Goal: Complete application form: Complete application form

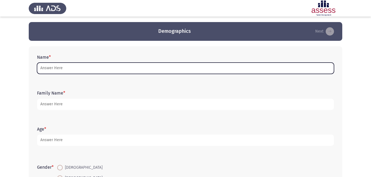
click at [151, 68] on input "Name *" at bounding box center [185, 68] width 297 height 11
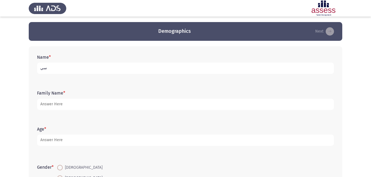
type input "س"
type input "s"
type input "[PERSON_NAME]"
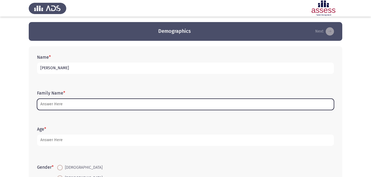
click at [175, 107] on input "Family Name *" at bounding box center [185, 104] width 297 height 11
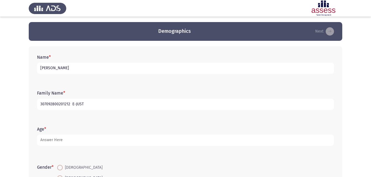
type input "307092800201212 E-JUST"
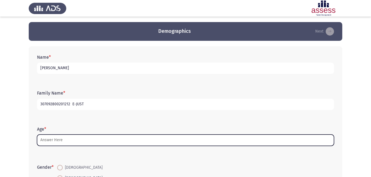
click at [162, 142] on input "Age *" at bounding box center [185, 140] width 297 height 11
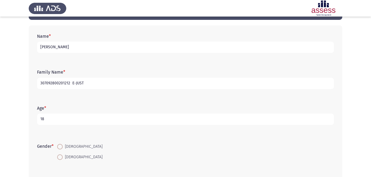
scroll to position [55, 0]
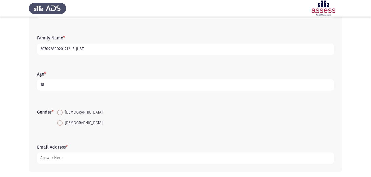
type input "18"
click at [62, 111] on span at bounding box center [60, 113] width 6 height 6
click at [62, 111] on input "[DEMOGRAPHIC_DATA]" at bounding box center [60, 113] width 6 height 6
radio input "true"
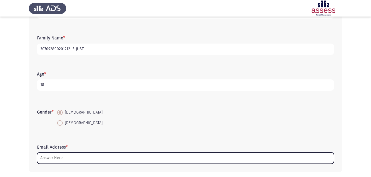
click at [88, 160] on input "Email Address *" at bounding box center [185, 158] width 297 height 11
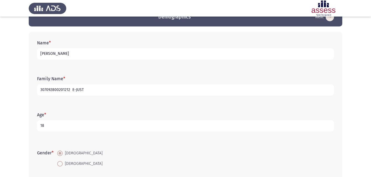
scroll to position [0, 0]
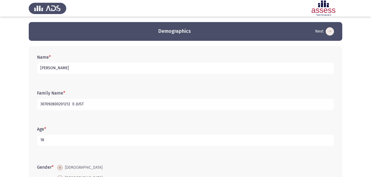
type input "[EMAIL_ADDRESS][DOMAIN_NAME]"
click at [58, 104] on input "307092800201212 E-JUST" at bounding box center [185, 104] width 297 height 11
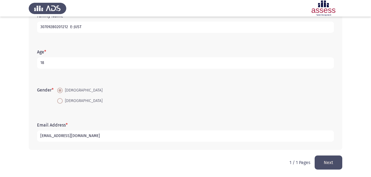
scroll to position [78, 0]
type input "30709280201212 E-JUST"
click at [336, 162] on button "Next" at bounding box center [329, 162] width 28 height 14
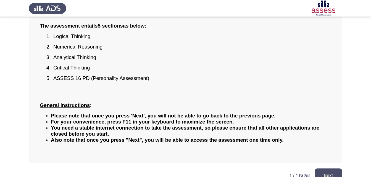
scroll to position [67, 0]
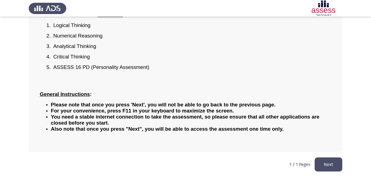
click at [331, 164] on button "Next" at bounding box center [329, 165] width 28 height 14
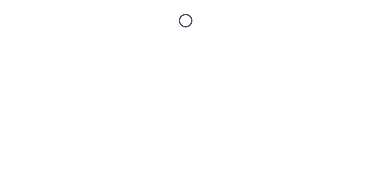
scroll to position [0, 0]
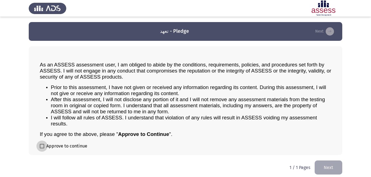
click at [42, 147] on span at bounding box center [42, 146] width 4 height 4
click at [42, 149] on input "Approve to continue" at bounding box center [42, 149] width 0 height 0
checkbox input "true"
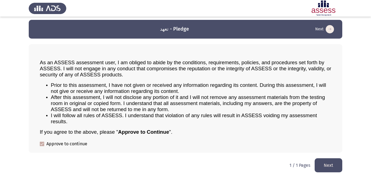
scroll to position [3, 0]
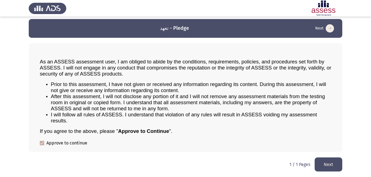
click at [331, 167] on button "Next" at bounding box center [329, 165] width 28 height 14
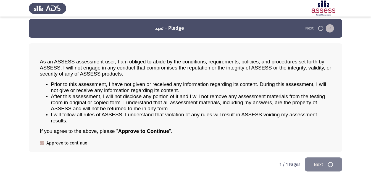
scroll to position [0, 0]
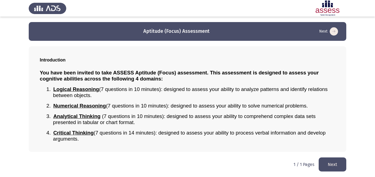
click at [333, 164] on button "Next" at bounding box center [333, 165] width 28 height 14
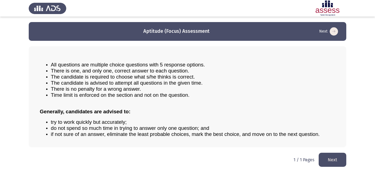
click at [337, 158] on button "Next" at bounding box center [333, 160] width 28 height 14
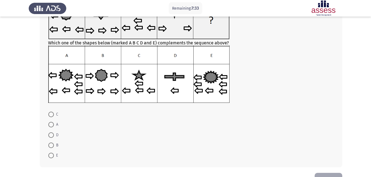
scroll to position [44, 0]
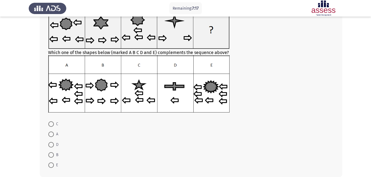
click at [51, 124] on span at bounding box center [51, 125] width 6 height 6
click at [51, 124] on input "C" at bounding box center [51, 125] width 6 height 6
radio input "true"
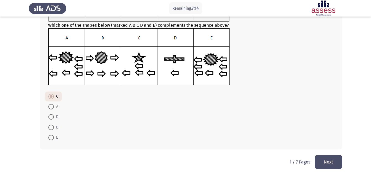
click at [327, 160] on button "Next" at bounding box center [329, 162] width 28 height 14
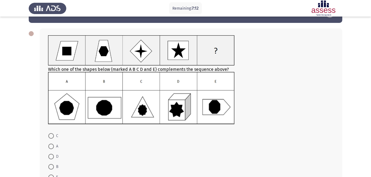
scroll to position [28, 0]
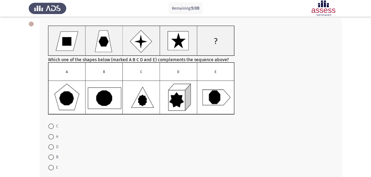
click at [53, 157] on span at bounding box center [51, 158] width 6 height 6
click at [53, 157] on input "B" at bounding box center [51, 158] width 6 height 6
radio input "true"
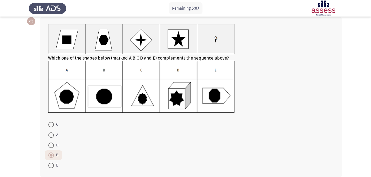
scroll to position [55, 0]
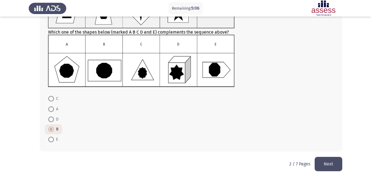
click at [328, 162] on button "Next" at bounding box center [329, 164] width 28 height 14
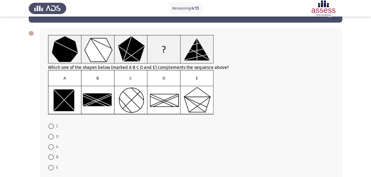
scroll to position [28, 0]
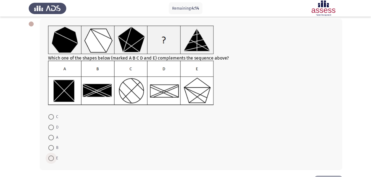
click at [51, 160] on span at bounding box center [51, 159] width 6 height 6
click at [51, 160] on input "E" at bounding box center [51, 159] width 6 height 6
radio input "true"
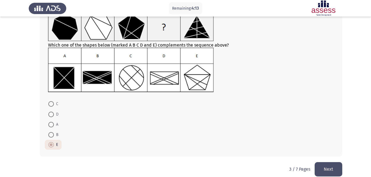
scroll to position [48, 0]
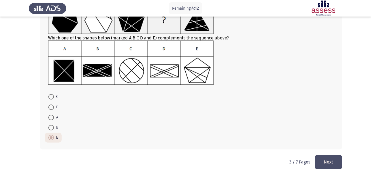
click at [331, 164] on button "Next" at bounding box center [329, 162] width 28 height 14
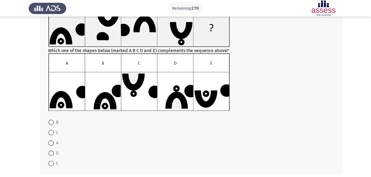
scroll to position [55, 0]
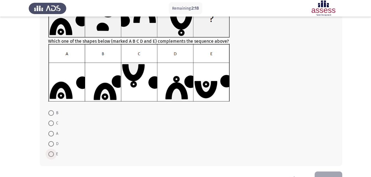
click at [52, 154] on span at bounding box center [51, 155] width 6 height 6
click at [52, 154] on input "E" at bounding box center [51, 155] width 6 height 6
radio input "true"
click at [327, 174] on button "Next" at bounding box center [329, 179] width 28 height 14
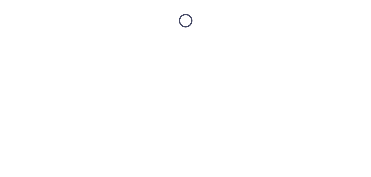
scroll to position [0, 0]
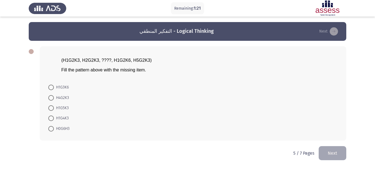
click at [52, 95] on span at bounding box center [51, 98] width 6 height 6
click at [52, 95] on input "H4G2K3" at bounding box center [51, 98] width 6 height 6
radio input "true"
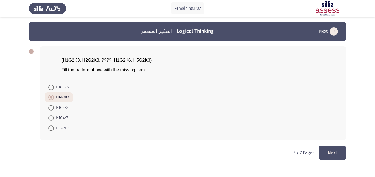
click at [335, 155] on button "Next" at bounding box center [333, 153] width 28 height 14
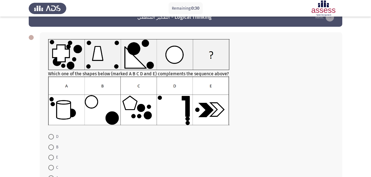
scroll to position [28, 0]
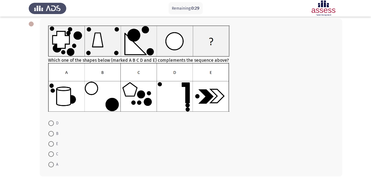
click at [53, 135] on span at bounding box center [51, 134] width 6 height 6
click at [53, 135] on input "B" at bounding box center [51, 134] width 6 height 6
radio input "true"
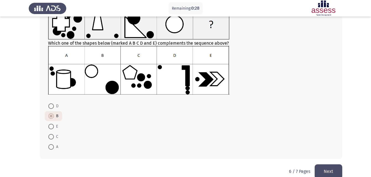
scroll to position [54, 0]
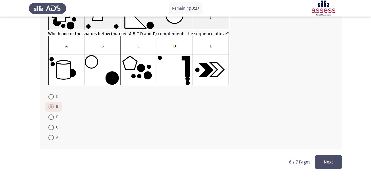
click at [325, 161] on button "Next" at bounding box center [329, 162] width 28 height 14
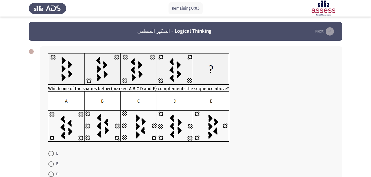
scroll to position [28, 0]
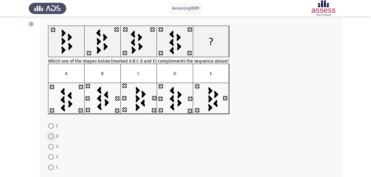
click at [49, 137] on span at bounding box center [51, 137] width 6 height 6
click at [49, 137] on input "B" at bounding box center [51, 137] width 6 height 6
radio input "true"
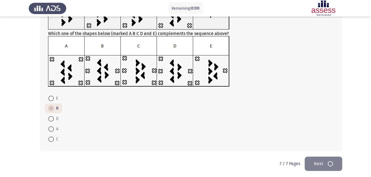
scroll to position [0, 0]
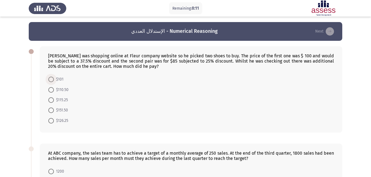
click at [52, 78] on span at bounding box center [51, 80] width 6 height 6
click at [52, 78] on input "$101" at bounding box center [51, 80] width 6 height 6
radio input "true"
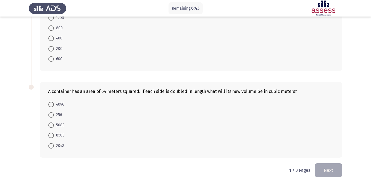
scroll to position [162, 0]
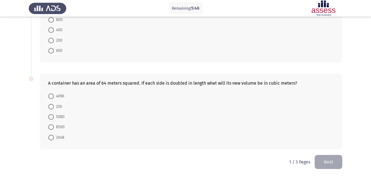
click at [51, 96] on span at bounding box center [51, 97] width 6 height 6
click at [51, 96] on input "4096" at bounding box center [51, 97] width 6 height 6
radio input "true"
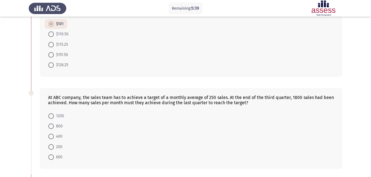
scroll to position [83, 0]
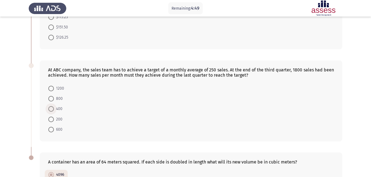
click at [52, 111] on span at bounding box center [51, 109] width 6 height 6
click at [52, 111] on input "400" at bounding box center [51, 109] width 6 height 6
radio input "true"
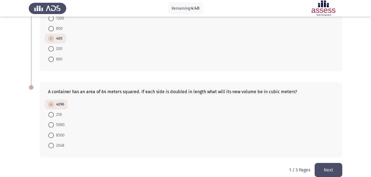
scroll to position [161, 0]
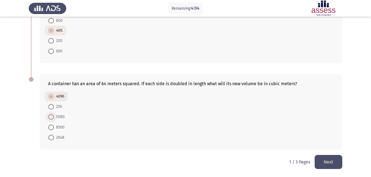
click at [53, 116] on span at bounding box center [51, 117] width 6 height 6
click at [53, 116] on input "5080" at bounding box center [51, 117] width 6 height 6
radio input "true"
click at [330, 163] on button "Next" at bounding box center [329, 162] width 28 height 14
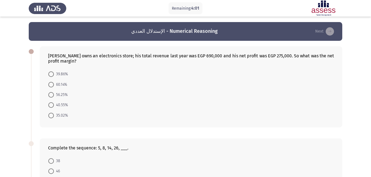
scroll to position [28, 0]
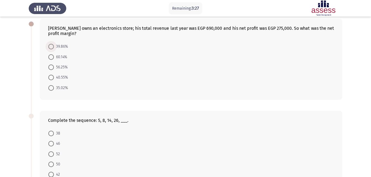
click at [52, 48] on span at bounding box center [51, 47] width 6 height 6
click at [52, 48] on input "39.86%" at bounding box center [51, 47] width 6 height 6
radio input "true"
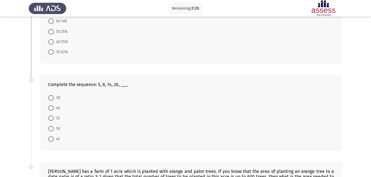
scroll to position [83, 0]
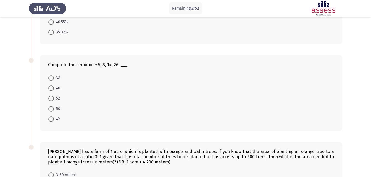
click at [52, 110] on span at bounding box center [51, 109] width 6 height 6
click at [52, 110] on input "50" at bounding box center [51, 109] width 6 height 6
radio input "true"
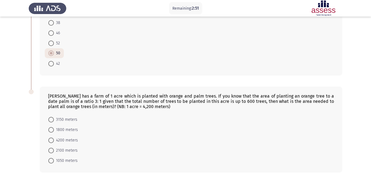
scroll to position [161, 0]
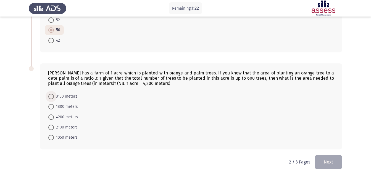
click at [52, 97] on span at bounding box center [51, 97] width 6 height 6
click at [52, 97] on input "3150 meters" at bounding box center [51, 97] width 6 height 6
radio input "true"
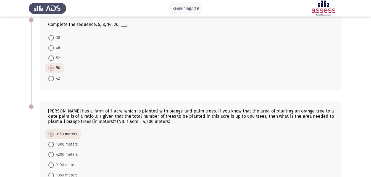
scroll to position [161, 0]
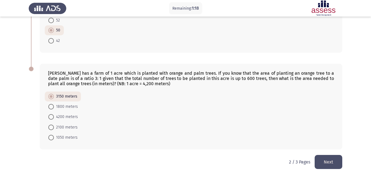
click at [341, 160] on button "Next" at bounding box center [329, 162] width 28 height 14
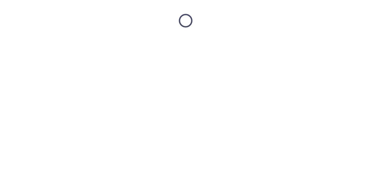
scroll to position [0, 0]
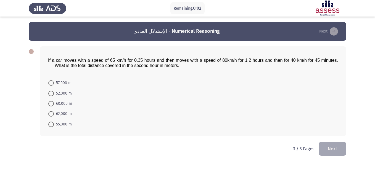
click at [52, 94] on span at bounding box center [51, 94] width 6 height 6
click at [52, 94] on input "52,000 m" at bounding box center [51, 94] width 6 height 6
radio input "true"
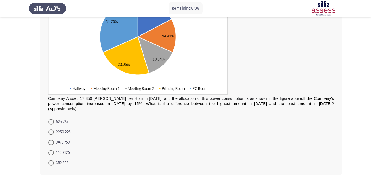
scroll to position [83, 0]
click at [52, 129] on span at bounding box center [51, 132] width 6 height 6
click at [52, 129] on input "2250.225" at bounding box center [51, 132] width 6 height 6
radio input "true"
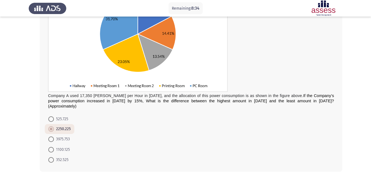
scroll to position [102, 0]
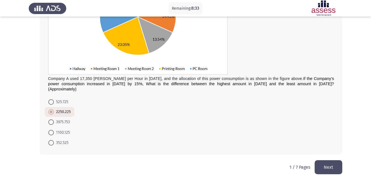
click at [326, 164] on button "Next" at bounding box center [329, 167] width 28 height 14
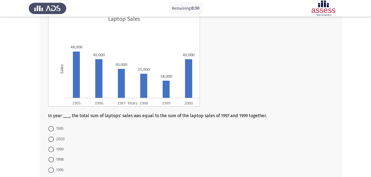
scroll to position [55, 0]
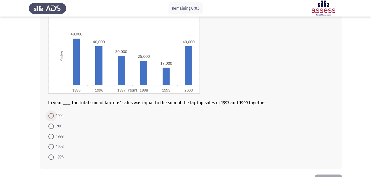
click at [52, 115] on span at bounding box center [51, 116] width 6 height 6
click at [52, 115] on input "1995" at bounding box center [51, 116] width 6 height 6
radio input "true"
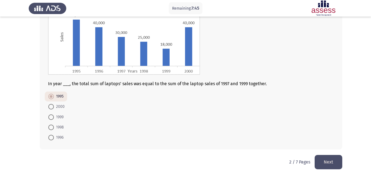
click at [325, 159] on button "Next" at bounding box center [329, 162] width 28 height 14
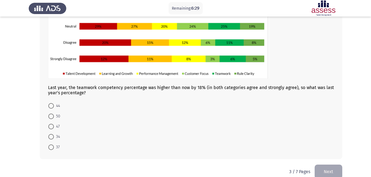
scroll to position [83, 0]
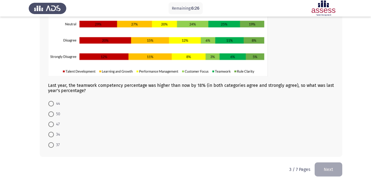
click at [51, 115] on span at bounding box center [51, 115] width 6 height 6
click at [51, 115] on input "50" at bounding box center [51, 115] width 6 height 6
radio input "true"
click at [339, 172] on button "Next" at bounding box center [329, 169] width 28 height 14
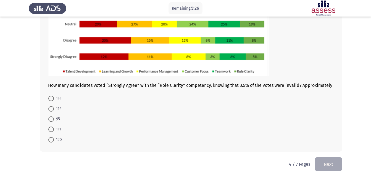
click at [52, 119] on span at bounding box center [51, 120] width 6 height 6
click at [52, 119] on input "95" at bounding box center [51, 120] width 6 height 6
radio input "true"
click at [327, 165] on button "Next" at bounding box center [329, 164] width 28 height 14
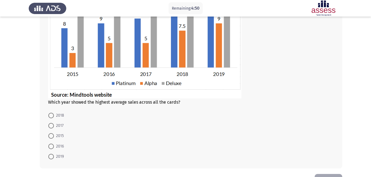
scroll to position [110, 0]
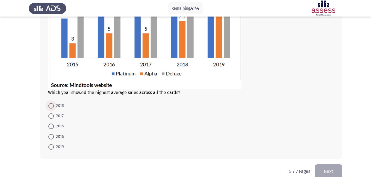
click at [52, 107] on span at bounding box center [51, 106] width 6 height 6
click at [52, 107] on input "2018" at bounding box center [51, 106] width 6 height 6
radio input "true"
click at [329, 171] on button "Next" at bounding box center [329, 171] width 28 height 14
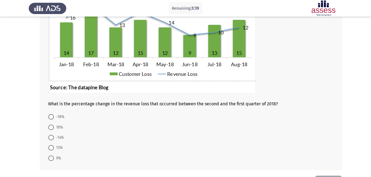
scroll to position [83, 0]
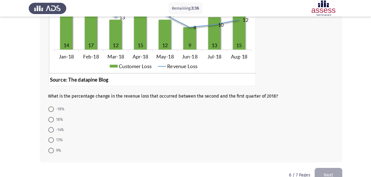
click at [54, 151] on span "9%" at bounding box center [57, 150] width 7 height 7
click at [54, 151] on input "9%" at bounding box center [51, 151] width 6 height 6
radio input "true"
click at [335, 173] on button "Next" at bounding box center [329, 175] width 28 height 14
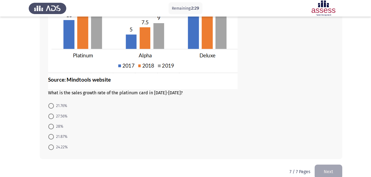
scroll to position [88, 0]
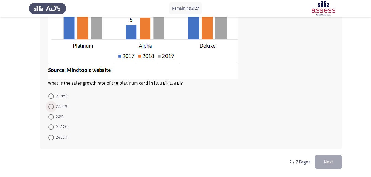
click at [52, 107] on span at bounding box center [51, 107] width 6 height 6
click at [52, 107] on input "27.56%" at bounding box center [51, 107] width 6 height 6
radio input "true"
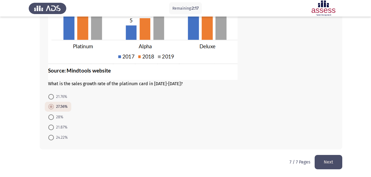
click at [331, 164] on button "Next" at bounding box center [329, 162] width 28 height 14
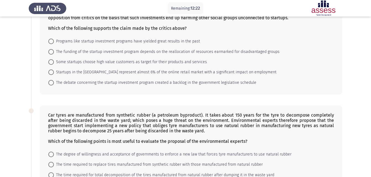
scroll to position [55, 0]
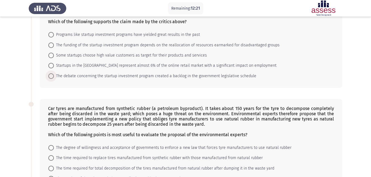
click at [53, 75] on span at bounding box center [51, 76] width 6 height 6
click at [53, 75] on input "The debate concerning the startup investment program created a backlog in the g…" at bounding box center [51, 76] width 6 height 6
radio input "true"
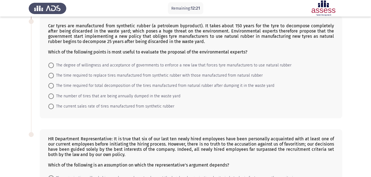
scroll to position [138, 0]
click at [52, 97] on span at bounding box center [51, 96] width 6 height 6
click at [52, 97] on input "The number of tires that are being annually dumped in the waste yard" at bounding box center [51, 96] width 6 height 6
radio input "true"
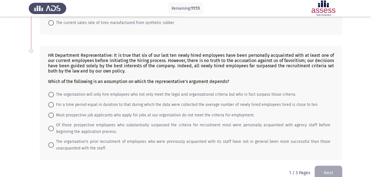
scroll to position [232, 0]
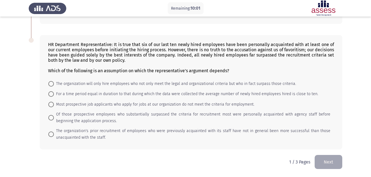
click at [55, 117] on span "Of those prospective employees who substantially surpassed the criteria for rec…" at bounding box center [192, 117] width 276 height 13
click at [54, 117] on input "Of those prospective employees who substantially surpassed the criteria for rec…" at bounding box center [51, 118] width 6 height 6
radio input "true"
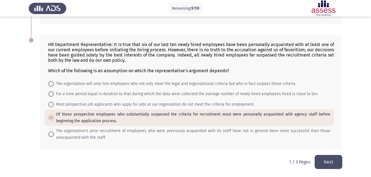
click at [331, 165] on button "Next" at bounding box center [329, 162] width 28 height 14
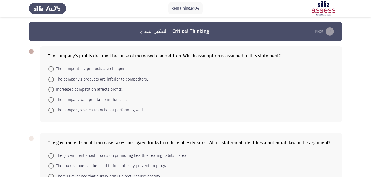
click at [53, 70] on span at bounding box center [51, 69] width 6 height 6
click at [53, 70] on input "The competitors' products are cheaper." at bounding box center [51, 69] width 6 height 6
radio input "true"
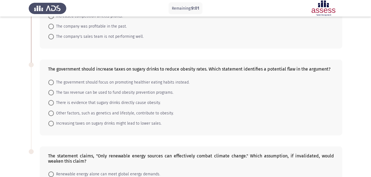
scroll to position [83, 0]
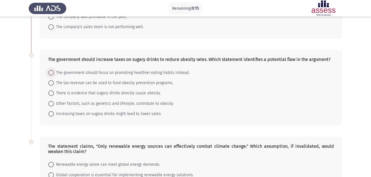
click at [181, 73] on span "The government should focus on promoting healthier eating habits instead." at bounding box center [122, 73] width 136 height 7
click at [54, 73] on input "The government should focus on promoting healthier eating habits instead." at bounding box center [51, 73] width 6 height 6
radio input "true"
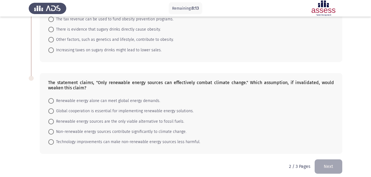
scroll to position [151, 0]
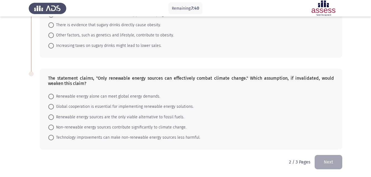
click at [148, 118] on span "Renewable energy sources are the only viable alternative to fossil fuels." at bounding box center [119, 117] width 130 height 7
click at [54, 118] on input "Renewable energy sources are the only viable alternative to fossil fuels." at bounding box center [51, 118] width 6 height 6
radio input "true"
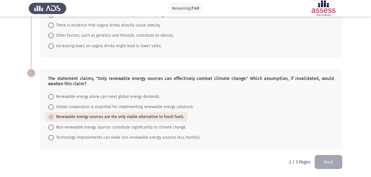
scroll to position [151, 0]
click at [333, 166] on button "Next" at bounding box center [329, 162] width 28 height 14
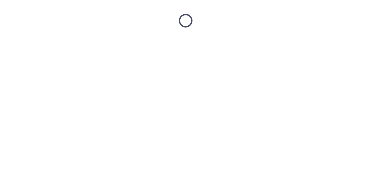
scroll to position [0, 0]
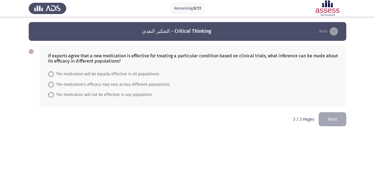
click at [117, 86] on span "The medication's efficacy may vary across different populations." at bounding box center [112, 84] width 117 height 7
click at [54, 86] on input "The medication's efficacy may vary across different populations." at bounding box center [51, 85] width 6 height 6
radio input "true"
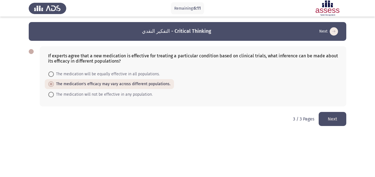
click at [336, 117] on button "Next" at bounding box center [333, 119] width 28 height 14
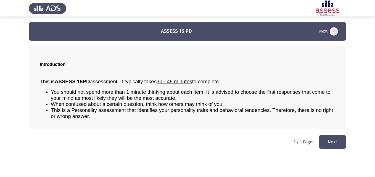
click at [339, 138] on button "Next" at bounding box center [333, 142] width 28 height 14
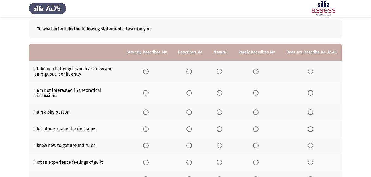
scroll to position [21, 0]
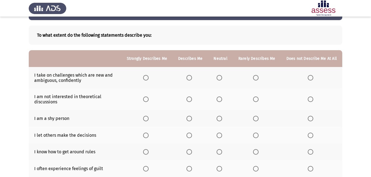
click at [149, 80] on span "Select an option" at bounding box center [146, 78] width 6 height 6
click at [149, 80] on input "Select an option" at bounding box center [146, 78] width 6 height 6
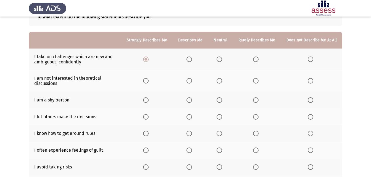
scroll to position [48, 0]
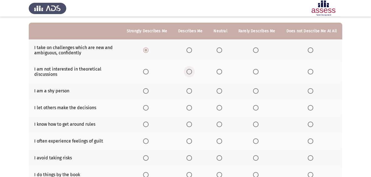
click at [190, 71] on span "Select an option" at bounding box center [189, 72] width 6 height 6
click at [190, 71] on input "Select an option" at bounding box center [189, 72] width 6 height 6
click at [220, 92] on span "Select an option" at bounding box center [220, 91] width 6 height 6
click at [220, 92] on input "Select an option" at bounding box center [220, 91] width 6 height 6
click at [258, 107] on span "Select an option" at bounding box center [256, 108] width 6 height 6
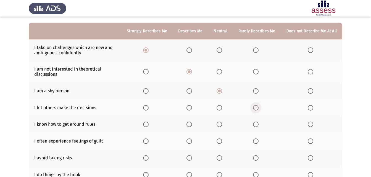
click at [258, 107] on input "Select an option" at bounding box center [256, 108] width 6 height 6
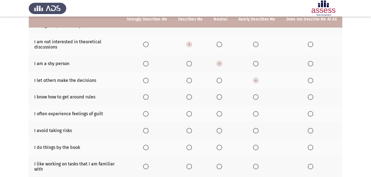
scroll to position [76, 0]
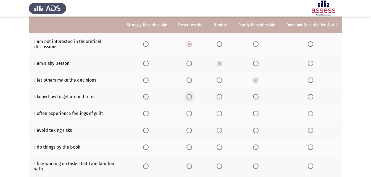
click at [192, 99] on span "Select an option" at bounding box center [189, 97] width 6 height 6
click at [192, 99] on input "Select an option" at bounding box center [189, 97] width 6 height 6
click at [146, 113] on span "Select an option" at bounding box center [146, 114] width 6 height 6
click at [146, 113] on input "Select an option" at bounding box center [146, 114] width 6 height 6
click at [222, 130] on span "Select an option" at bounding box center [220, 131] width 6 height 6
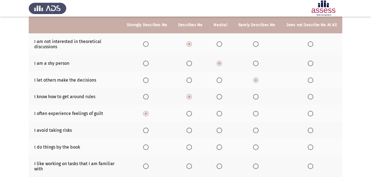
click at [222, 130] on input "Select an option" at bounding box center [220, 131] width 6 height 6
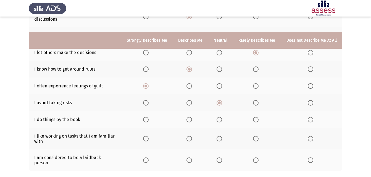
scroll to position [131, 0]
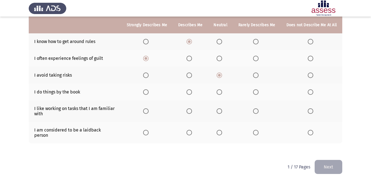
click at [222, 92] on span "Select an option" at bounding box center [220, 92] width 6 height 6
click at [222, 92] on input "Select an option" at bounding box center [220, 92] width 6 height 6
click at [220, 110] on span "Select an option" at bounding box center [220, 112] width 6 height 6
click at [220, 110] on input "Select an option" at bounding box center [220, 112] width 6 height 6
click at [221, 131] on span "Select an option" at bounding box center [220, 133] width 6 height 6
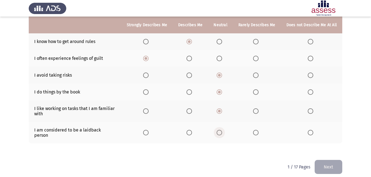
click at [221, 131] on input "Select an option" at bounding box center [220, 133] width 6 height 6
click at [333, 161] on button "Next" at bounding box center [329, 167] width 28 height 14
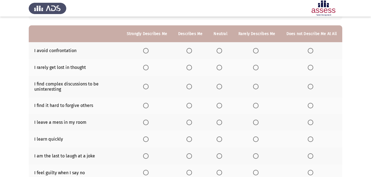
scroll to position [55, 0]
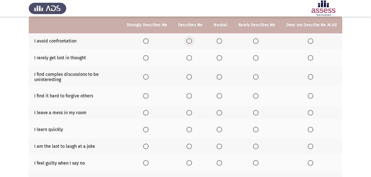
click at [192, 39] on span "Select an option" at bounding box center [189, 41] width 6 height 6
click at [192, 39] on input "Select an option" at bounding box center [189, 41] width 6 height 6
click at [312, 57] on span "Select an option" at bounding box center [311, 58] width 6 height 6
click at [312, 57] on input "Select an option" at bounding box center [311, 58] width 6 height 6
click at [258, 77] on span "Select an option" at bounding box center [256, 77] width 6 height 6
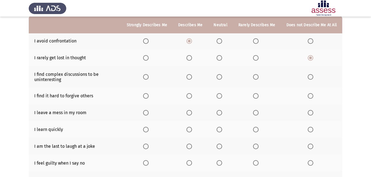
click at [258, 77] on input "Select an option" at bounding box center [256, 77] width 6 height 6
click at [257, 96] on span "Select an option" at bounding box center [256, 96] width 6 height 6
click at [257, 96] on input "Select an option" at bounding box center [256, 96] width 6 height 6
click at [192, 115] on span "Select an option" at bounding box center [189, 113] width 6 height 6
click at [192, 115] on input "Select an option" at bounding box center [189, 113] width 6 height 6
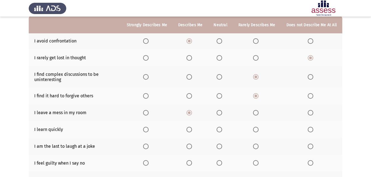
click at [149, 130] on span "Select an option" at bounding box center [146, 130] width 6 height 6
click at [149, 130] on input "Select an option" at bounding box center [146, 130] width 6 height 6
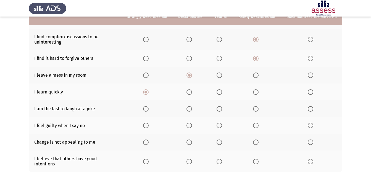
scroll to position [110, 0]
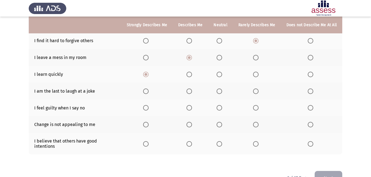
click at [255, 92] on span "Select an option" at bounding box center [256, 92] width 6 height 6
click at [255, 92] on input "Select an option" at bounding box center [256, 92] width 6 height 6
click at [221, 109] on span "Select an option" at bounding box center [220, 108] width 6 height 6
click at [221, 109] on input "Select an option" at bounding box center [220, 108] width 6 height 6
click at [257, 125] on span "Select an option" at bounding box center [256, 125] width 6 height 6
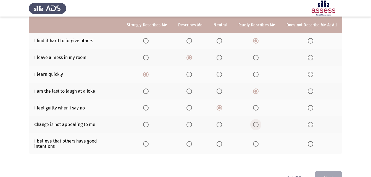
click at [257, 125] on input "Select an option" at bounding box center [256, 125] width 6 height 6
click at [148, 143] on span "Select an option" at bounding box center [146, 144] width 6 height 6
click at [148, 143] on input "Select an option" at bounding box center [146, 144] width 6 height 6
click at [339, 172] on button "Next" at bounding box center [329, 178] width 28 height 14
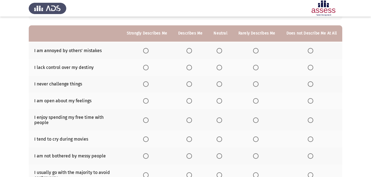
scroll to position [55, 0]
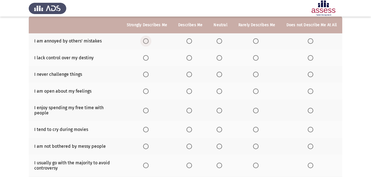
click at [149, 41] on span "Select an option" at bounding box center [146, 41] width 6 height 6
click at [149, 41] on input "Select an option" at bounding box center [146, 41] width 6 height 6
click at [219, 58] on span "Select an option" at bounding box center [220, 58] width 6 height 6
click at [219, 58] on input "Select an option" at bounding box center [220, 58] width 6 height 6
click at [222, 75] on span "Select an option" at bounding box center [220, 75] width 6 height 6
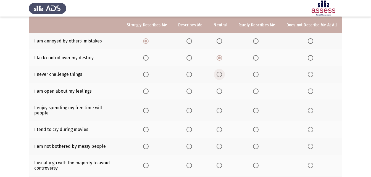
click at [222, 75] on input "Select an option" at bounding box center [220, 75] width 6 height 6
click at [255, 92] on span "Select an option" at bounding box center [256, 92] width 6 height 6
click at [255, 92] on input "Select an option" at bounding box center [256, 92] width 6 height 6
click at [192, 110] on span "Select an option" at bounding box center [189, 111] width 6 height 6
click at [192, 110] on input "Select an option" at bounding box center [189, 111] width 6 height 6
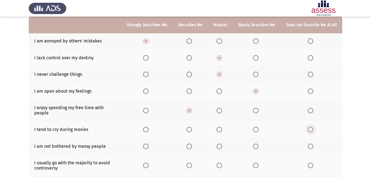
click at [313, 127] on span "Select an option" at bounding box center [311, 130] width 6 height 6
click at [313, 127] on input "Select an option" at bounding box center [311, 130] width 6 height 6
click at [222, 144] on span "Select an option" at bounding box center [220, 147] width 6 height 6
click at [222, 144] on input "Select an option" at bounding box center [220, 147] width 6 height 6
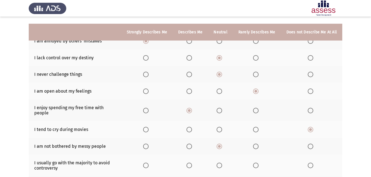
scroll to position [83, 0]
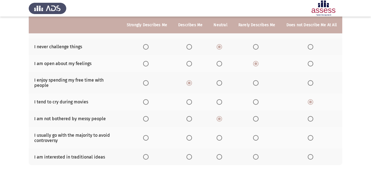
click at [192, 135] on span "Select an option" at bounding box center [189, 138] width 6 height 6
click at [192, 135] on input "Select an option" at bounding box center [189, 138] width 6 height 6
click at [192, 154] on span "Select an option" at bounding box center [189, 157] width 6 height 6
click at [192, 154] on input "Select an option" at bounding box center [189, 157] width 6 height 6
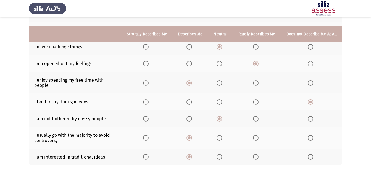
scroll to position [105, 0]
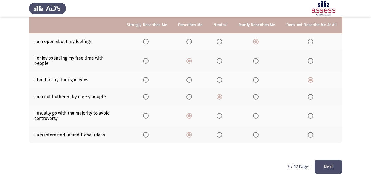
click at [333, 160] on button "Next" at bounding box center [329, 167] width 28 height 14
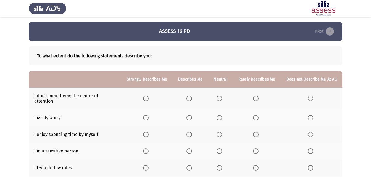
click at [192, 97] on span "Select an option" at bounding box center [189, 99] width 6 height 6
click at [192, 97] on input "Select an option" at bounding box center [189, 99] width 6 height 6
click at [311, 115] on span "Select an option" at bounding box center [311, 118] width 6 height 6
click at [311, 115] on input "Select an option" at bounding box center [311, 118] width 6 height 6
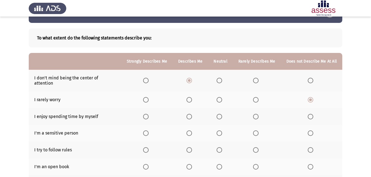
scroll to position [28, 0]
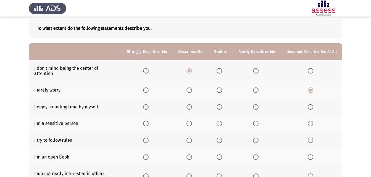
click at [147, 104] on span "Select an option" at bounding box center [146, 107] width 6 height 6
click at [147, 104] on input "Select an option" at bounding box center [146, 107] width 6 height 6
click at [191, 121] on span "Select an option" at bounding box center [189, 124] width 6 height 6
click at [191, 121] on input "Select an option" at bounding box center [189, 124] width 6 height 6
click at [191, 138] on span "Select an option" at bounding box center [189, 141] width 6 height 6
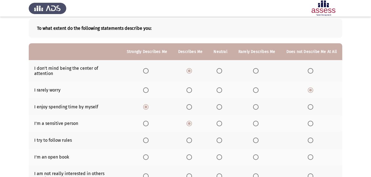
click at [191, 138] on input "Select an option" at bounding box center [189, 141] width 6 height 6
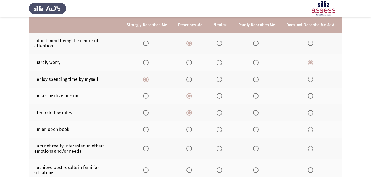
click at [149, 127] on span "Select an option" at bounding box center [146, 130] width 6 height 6
click at [149, 127] on input "Select an option" at bounding box center [146, 130] width 6 height 6
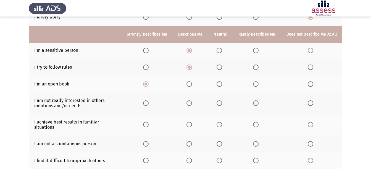
scroll to position [110, 0]
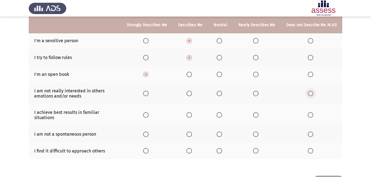
click at [310, 91] on span "Select an option" at bounding box center [311, 94] width 6 height 6
click at [310, 91] on input "Select an option" at bounding box center [311, 94] width 6 height 6
click at [148, 113] on span "Select an option" at bounding box center [146, 115] width 6 height 6
click at [148, 113] on input "Select an option" at bounding box center [146, 115] width 6 height 6
click at [312, 132] on span "Select an option" at bounding box center [311, 135] width 6 height 6
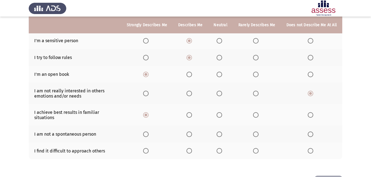
click at [312, 132] on input "Select an option" at bounding box center [311, 135] width 6 height 6
click at [310, 148] on span "Select an option" at bounding box center [311, 151] width 6 height 6
click at [310, 148] on input "Select an option" at bounding box center [311, 151] width 6 height 6
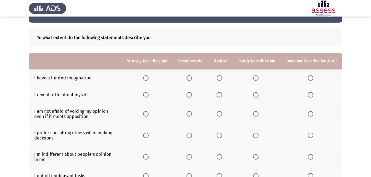
scroll to position [28, 0]
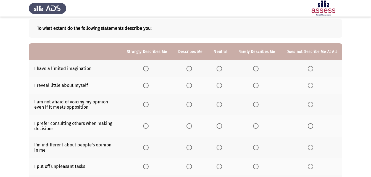
click at [220, 67] on span "Select an option" at bounding box center [220, 69] width 6 height 6
click at [220, 67] on input "Select an option" at bounding box center [220, 69] width 6 height 6
click at [222, 86] on span "Select an option" at bounding box center [220, 86] width 6 height 6
click at [222, 86] on input "Select an option" at bounding box center [220, 86] width 6 height 6
click at [192, 105] on span "Select an option" at bounding box center [189, 105] width 6 height 6
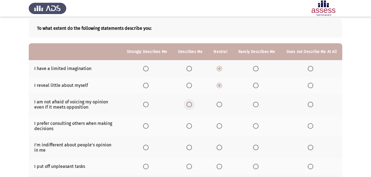
click at [192, 105] on input "Select an option" at bounding box center [189, 105] width 6 height 6
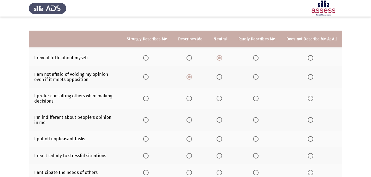
scroll to position [83, 0]
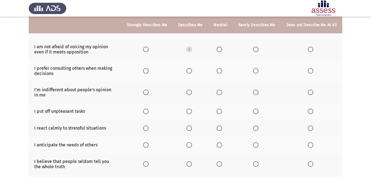
click at [222, 70] on span "Select an option" at bounding box center [220, 71] width 6 height 6
click at [222, 70] on input "Select an option" at bounding box center [220, 71] width 6 height 6
click at [191, 94] on span "Select an option" at bounding box center [189, 93] width 6 height 6
click at [191, 94] on input "Select an option" at bounding box center [189, 93] width 6 height 6
click at [190, 112] on span "Select an option" at bounding box center [189, 112] width 6 height 6
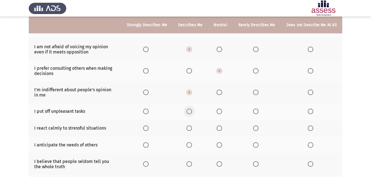
click at [190, 112] on input "Select an option" at bounding box center [189, 112] width 6 height 6
click at [219, 127] on span "Select an option" at bounding box center [220, 129] width 6 height 6
click at [219, 127] on input "Select an option" at bounding box center [220, 129] width 6 height 6
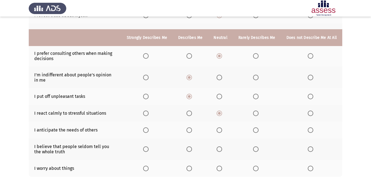
scroll to position [110, 0]
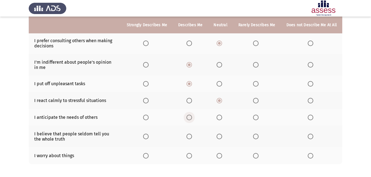
click at [192, 117] on span "Select an option" at bounding box center [189, 118] width 6 height 6
click at [192, 117] on input "Select an option" at bounding box center [189, 118] width 6 height 6
click at [190, 135] on span "Select an option" at bounding box center [189, 137] width 6 height 6
click at [190, 135] on input "Select an option" at bounding box center [189, 137] width 6 height 6
click at [149, 157] on span "Select an option" at bounding box center [146, 156] width 6 height 6
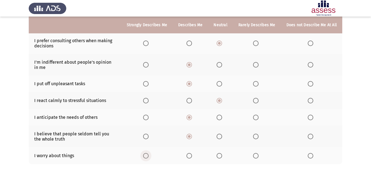
click at [149, 157] on input "Select an option" at bounding box center [146, 156] width 6 height 6
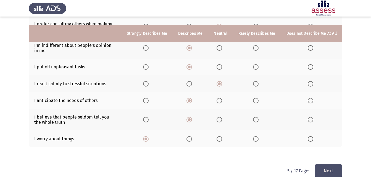
scroll to position [136, 0]
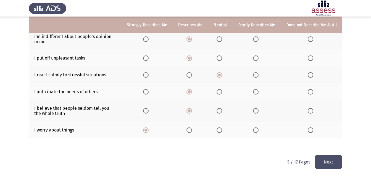
click at [328, 161] on button "Next" at bounding box center [329, 162] width 28 height 14
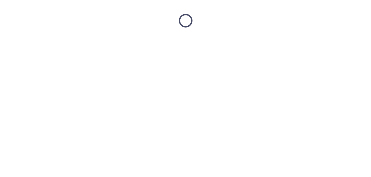
scroll to position [0, 0]
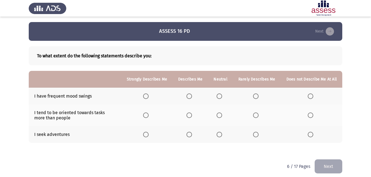
click at [190, 96] on span "Select an option" at bounding box center [189, 97] width 6 height 6
click at [190, 96] on input "Select an option" at bounding box center [189, 97] width 6 height 6
click at [257, 117] on span "Select an option" at bounding box center [256, 116] width 6 height 6
click at [257, 117] on input "Select an option" at bounding box center [256, 116] width 6 height 6
click at [149, 135] on span "Select an option" at bounding box center [146, 135] width 6 height 6
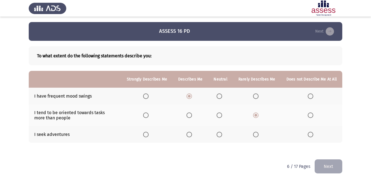
click at [149, 135] on input "Select an option" at bounding box center [146, 135] width 6 height 6
click at [328, 165] on button "Next" at bounding box center [329, 167] width 28 height 14
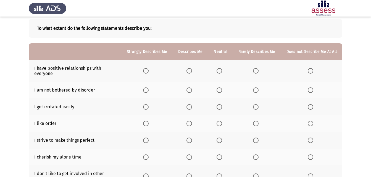
scroll to position [55, 0]
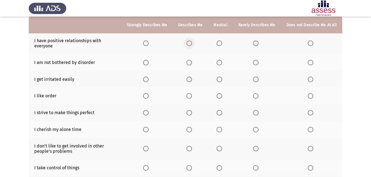
click at [192, 44] on span "Select an option" at bounding box center [189, 44] width 6 height 6
click at [192, 44] on input "Select an option" at bounding box center [189, 44] width 6 height 6
click at [220, 63] on span "Select an option" at bounding box center [220, 63] width 6 height 6
click at [220, 63] on input "Select an option" at bounding box center [220, 63] width 6 height 6
click at [256, 78] on span "Select an option" at bounding box center [256, 80] width 6 height 6
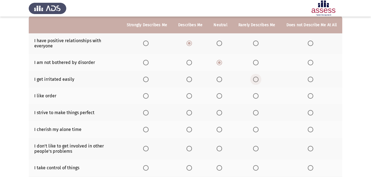
click at [256, 78] on input "Select an option" at bounding box center [256, 80] width 6 height 6
click at [222, 97] on span "Select an option" at bounding box center [220, 96] width 6 height 6
click at [222, 97] on input "Select an option" at bounding box center [220, 96] width 6 height 6
click at [149, 113] on span "Select an option" at bounding box center [146, 113] width 6 height 6
click at [149, 113] on input "Select an option" at bounding box center [146, 113] width 6 height 6
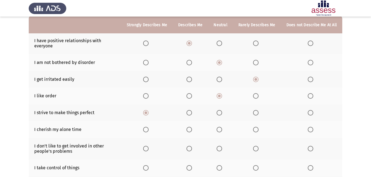
click at [191, 131] on span "Select an option" at bounding box center [189, 130] width 6 height 6
click at [191, 131] on input "Select an option" at bounding box center [189, 130] width 6 height 6
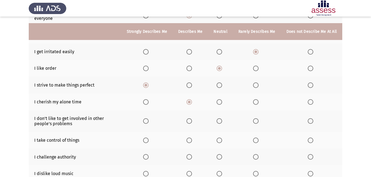
scroll to position [110, 0]
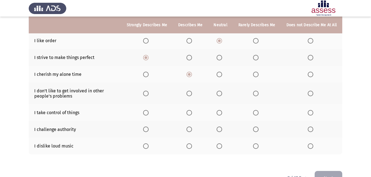
click at [221, 93] on span "Select an option" at bounding box center [220, 94] width 6 height 6
click at [221, 93] on input "Select an option" at bounding box center [220, 94] width 6 height 6
click at [220, 114] on span "Select an option" at bounding box center [220, 113] width 6 height 6
click at [220, 114] on input "Select an option" at bounding box center [220, 113] width 6 height 6
click at [259, 129] on span "Select an option" at bounding box center [256, 130] width 6 height 6
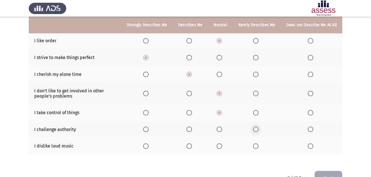
click at [259, 129] on input "Select an option" at bounding box center [256, 130] width 6 height 6
click at [221, 146] on span "Select an option" at bounding box center [220, 147] width 6 height 6
click at [221, 146] on input "Select an option" at bounding box center [220, 147] width 6 height 6
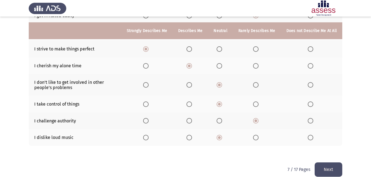
scroll to position [126, 0]
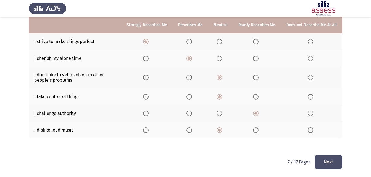
click at [334, 160] on button "Next" at bounding box center [329, 162] width 28 height 14
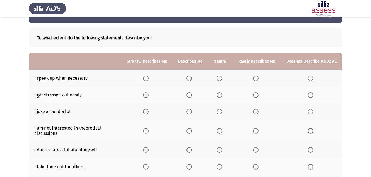
scroll to position [28, 0]
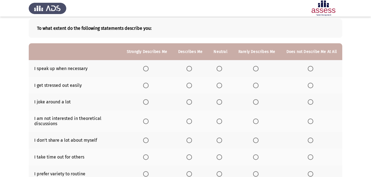
click at [192, 68] on span "Select an option" at bounding box center [189, 69] width 6 height 6
click at [192, 68] on input "Select an option" at bounding box center [189, 69] width 6 height 6
click at [192, 86] on span "Select an option" at bounding box center [189, 86] width 6 height 6
click at [192, 86] on input "Select an option" at bounding box center [189, 86] width 6 height 6
click at [149, 103] on span "Select an option" at bounding box center [146, 102] width 6 height 6
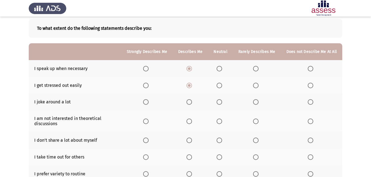
click at [149, 103] on input "Select an option" at bounding box center [146, 102] width 6 height 6
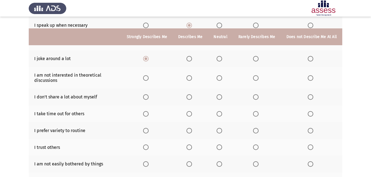
scroll to position [83, 0]
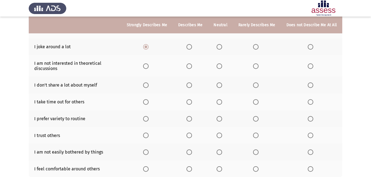
click at [258, 65] on span "Select an option" at bounding box center [256, 67] width 6 height 6
click at [258, 65] on input "Select an option" at bounding box center [256, 67] width 6 height 6
click at [220, 85] on span "Select an option" at bounding box center [220, 86] width 6 height 6
click at [220, 85] on input "Select an option" at bounding box center [220, 86] width 6 height 6
click at [151, 102] on label "Select an option" at bounding box center [147, 102] width 8 height 6
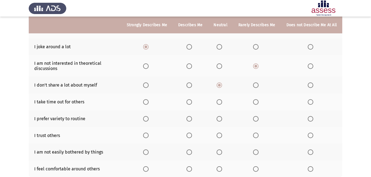
click at [149, 102] on input "Select an option" at bounding box center [146, 102] width 6 height 6
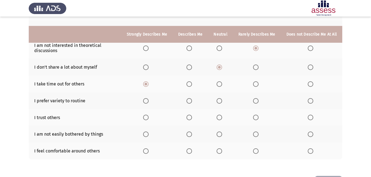
scroll to position [110, 0]
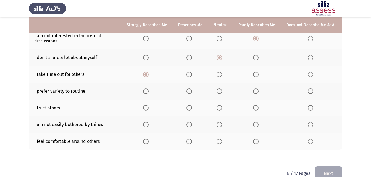
click at [148, 92] on span "Select an option" at bounding box center [146, 92] width 6 height 6
click at [148, 92] on input "Select an option" at bounding box center [146, 92] width 6 height 6
click at [149, 109] on span "Select an option" at bounding box center [146, 108] width 6 height 6
click at [149, 109] on input "Select an option" at bounding box center [146, 108] width 6 height 6
click at [220, 125] on span "Select an option" at bounding box center [220, 125] width 6 height 6
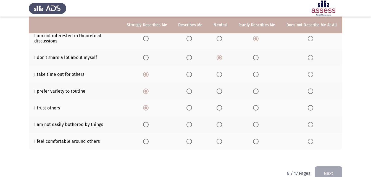
click at [220, 125] on input "Select an option" at bounding box center [220, 125] width 6 height 6
click at [148, 142] on span "Select an option" at bounding box center [146, 142] width 6 height 6
click at [148, 142] on input "Select an option" at bounding box center [146, 142] width 6 height 6
click at [331, 172] on button "Next" at bounding box center [329, 174] width 28 height 14
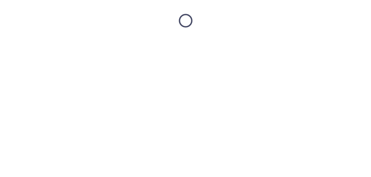
scroll to position [0, 0]
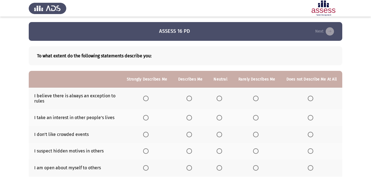
click at [192, 97] on span "Select an option" at bounding box center [189, 99] width 6 height 6
click at [192, 97] on input "Select an option" at bounding box center [189, 99] width 6 height 6
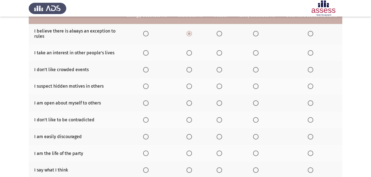
scroll to position [55, 0]
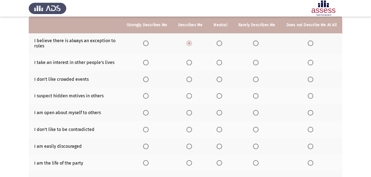
click at [219, 62] on span "Select an option" at bounding box center [220, 63] width 6 height 6
click at [219, 62] on input "Select an option" at bounding box center [220, 63] width 6 height 6
click at [148, 79] on span "Select an option" at bounding box center [146, 80] width 6 height 6
click at [148, 79] on input "Select an option" at bounding box center [146, 80] width 6 height 6
click at [192, 94] on span "Select an option" at bounding box center [189, 96] width 6 height 6
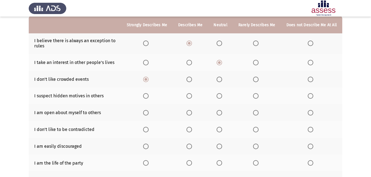
click at [192, 94] on input "Select an option" at bounding box center [189, 96] width 6 height 6
click at [192, 112] on span "Select an option" at bounding box center [189, 113] width 6 height 6
click at [192, 112] on input "Select an option" at bounding box center [189, 113] width 6 height 6
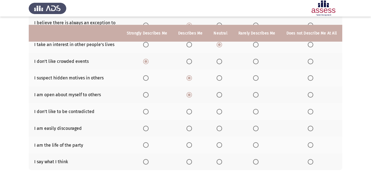
scroll to position [83, 0]
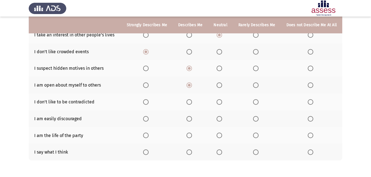
click at [192, 102] on span "Select an option" at bounding box center [189, 102] width 6 height 6
click at [192, 102] on input "Select an option" at bounding box center [189, 102] width 6 height 6
click at [149, 118] on span "Select an option" at bounding box center [146, 119] width 6 height 6
click at [149, 118] on input "Select an option" at bounding box center [146, 119] width 6 height 6
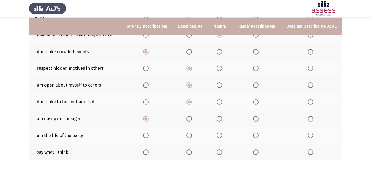
scroll to position [105, 0]
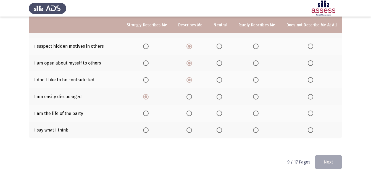
click at [310, 114] on span "Select an option" at bounding box center [310, 114] width 0 height 0
click at [311, 113] on input "Select an option" at bounding box center [311, 114] width 6 height 6
click at [192, 131] on span "Select an option" at bounding box center [189, 131] width 6 height 6
click at [192, 131] on input "Select an option" at bounding box center [189, 131] width 6 height 6
click at [336, 160] on button "Next" at bounding box center [329, 162] width 28 height 14
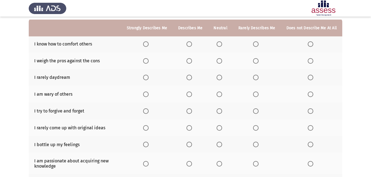
scroll to position [55, 0]
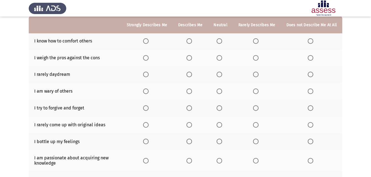
click at [222, 41] on span "Select an option" at bounding box center [220, 41] width 6 height 6
click at [222, 41] on input "Select an option" at bounding box center [220, 41] width 6 height 6
click at [259, 58] on span "Select an option" at bounding box center [256, 58] width 6 height 6
click at [259, 58] on input "Select an option" at bounding box center [256, 58] width 6 height 6
click at [311, 76] on span "Select an option" at bounding box center [311, 75] width 6 height 6
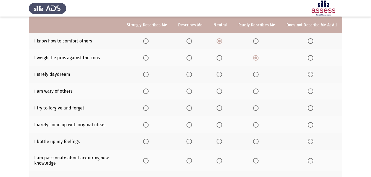
click at [311, 76] on input "Select an option" at bounding box center [311, 75] width 6 height 6
click at [221, 93] on span "Select an option" at bounding box center [220, 92] width 6 height 6
click at [221, 93] on input "Select an option" at bounding box center [220, 92] width 6 height 6
click at [148, 109] on span "Select an option" at bounding box center [146, 109] width 6 height 6
click at [148, 109] on input "Select an option" at bounding box center [146, 109] width 6 height 6
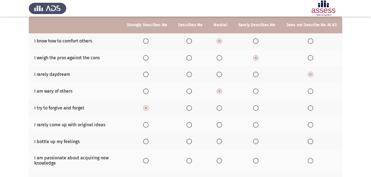
click at [256, 125] on span "Select an option" at bounding box center [256, 125] width 0 height 0
click at [257, 125] on input "Select an option" at bounding box center [256, 125] width 6 height 6
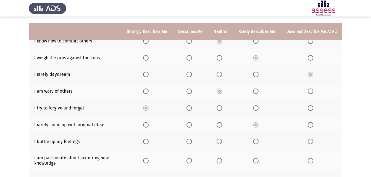
scroll to position [83, 0]
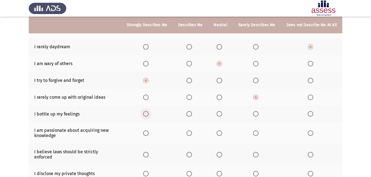
click at [146, 114] on span "Select an option" at bounding box center [146, 114] width 0 height 0
click at [149, 114] on input "Select an option" at bounding box center [146, 114] width 6 height 6
click at [146, 133] on span "Select an option" at bounding box center [146, 134] width 6 height 6
click at [146, 133] on input "Select an option" at bounding box center [146, 134] width 6 height 6
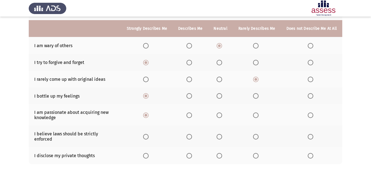
scroll to position [110, 0]
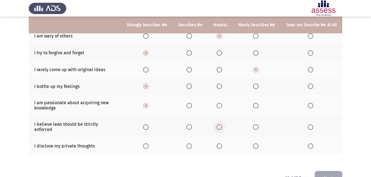
click at [219, 125] on span "Select an option" at bounding box center [220, 128] width 6 height 6
click at [219, 125] on input "Select an option" at bounding box center [220, 128] width 6 height 6
click at [221, 144] on span "Select an option" at bounding box center [220, 147] width 6 height 6
click at [221, 144] on input "Select an option" at bounding box center [220, 147] width 6 height 6
click at [329, 173] on button "Next" at bounding box center [329, 178] width 28 height 14
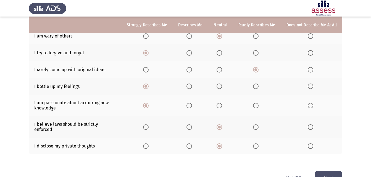
scroll to position [0, 0]
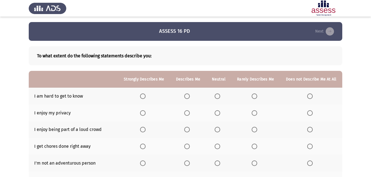
click at [254, 97] on span "Select an option" at bounding box center [255, 97] width 6 height 6
click at [254, 97] on input "Select an option" at bounding box center [255, 97] width 6 height 6
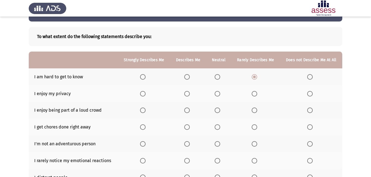
scroll to position [28, 0]
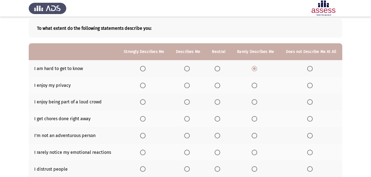
click at [140, 82] on th at bounding box center [144, 85] width 52 height 17
click at [142, 88] on span "Select an option" at bounding box center [143, 86] width 6 height 6
click at [142, 88] on input "Select an option" at bounding box center [143, 86] width 6 height 6
click at [218, 103] on span "Select an option" at bounding box center [218, 102] width 6 height 6
click at [218, 103] on input "Select an option" at bounding box center [218, 102] width 6 height 6
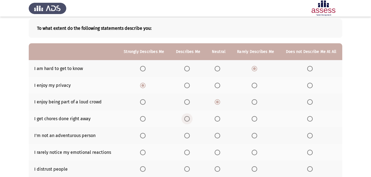
click at [186, 117] on span "Select an option" at bounding box center [187, 119] width 6 height 6
click at [186, 117] on input "Select an option" at bounding box center [187, 119] width 6 height 6
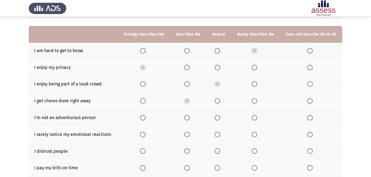
scroll to position [55, 0]
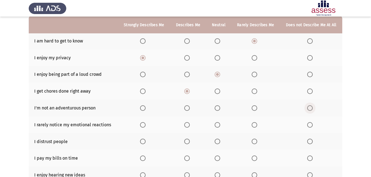
click at [308, 109] on span "Select an option" at bounding box center [310, 109] width 6 height 6
click at [308, 109] on input "Select an option" at bounding box center [310, 109] width 6 height 6
click at [217, 127] on span "Select an option" at bounding box center [218, 125] width 6 height 6
click at [217, 127] on input "Select an option" at bounding box center [218, 125] width 6 height 6
click at [256, 142] on span "Select an option" at bounding box center [255, 142] width 6 height 6
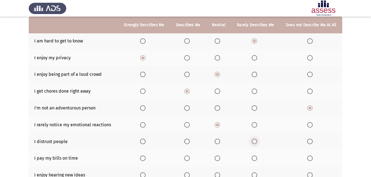
click at [256, 142] on input "Select an option" at bounding box center [255, 142] width 6 height 6
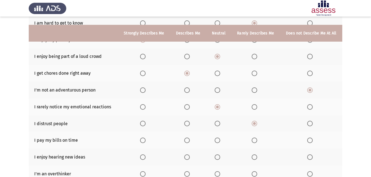
scroll to position [83, 0]
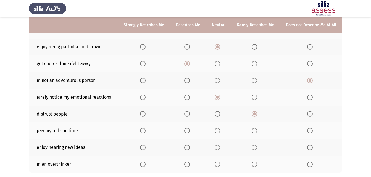
click at [220, 132] on label "Select an option" at bounding box center [219, 131] width 8 height 6
click at [220, 132] on input "Select an option" at bounding box center [218, 131] width 6 height 6
click at [142, 148] on span "Select an option" at bounding box center [143, 148] width 6 height 6
click at [142, 148] on input "Select an option" at bounding box center [143, 148] width 6 height 6
click at [144, 166] on span "Select an option" at bounding box center [143, 165] width 6 height 6
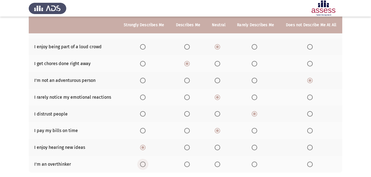
click at [144, 166] on input "Select an option" at bounding box center [143, 165] width 6 height 6
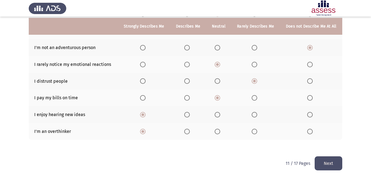
scroll to position [117, 0]
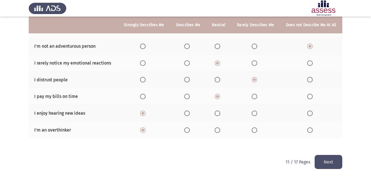
click at [328, 162] on button "Next" at bounding box center [329, 162] width 28 height 14
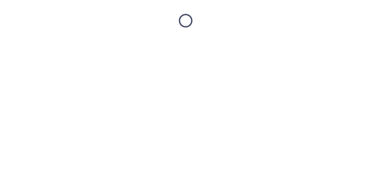
scroll to position [0, 0]
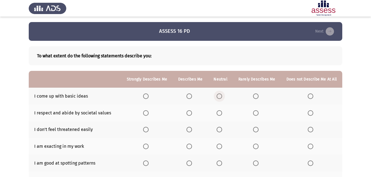
click at [220, 94] on span "Select an option" at bounding box center [220, 97] width 6 height 6
click at [220, 94] on input "Select an option" at bounding box center [220, 97] width 6 height 6
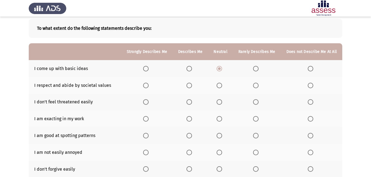
click at [189, 85] on span "Select an option" at bounding box center [189, 86] width 6 height 6
click at [189, 85] on input "Select an option" at bounding box center [189, 86] width 6 height 6
click at [219, 102] on span "Select an option" at bounding box center [220, 102] width 6 height 6
click at [219, 102] on input "Select an option" at bounding box center [220, 102] width 6 height 6
click at [221, 120] on span "Select an option" at bounding box center [220, 119] width 6 height 6
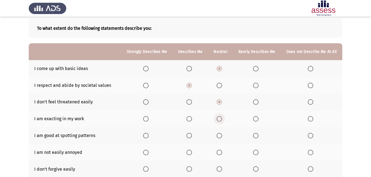
click at [221, 120] on input "Select an option" at bounding box center [220, 119] width 6 height 6
click at [192, 137] on span "Select an option" at bounding box center [189, 136] width 6 height 6
click at [192, 137] on input "Select an option" at bounding box center [189, 136] width 6 height 6
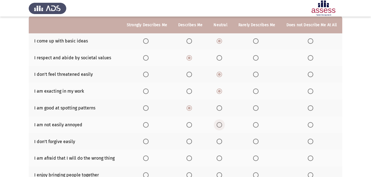
click at [222, 126] on span "Select an option" at bounding box center [220, 125] width 6 height 6
click at [222, 126] on input "Select an option" at bounding box center [220, 125] width 6 height 6
click at [222, 143] on span "Select an option" at bounding box center [220, 142] width 6 height 6
click at [222, 143] on input "Select an option" at bounding box center [220, 142] width 6 height 6
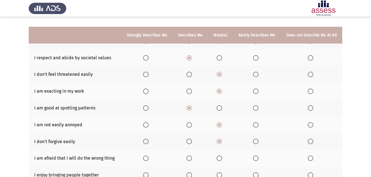
scroll to position [83, 0]
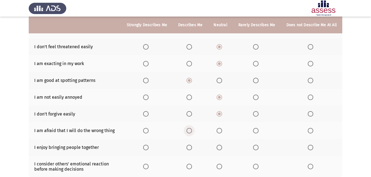
click at [192, 132] on span "Select an option" at bounding box center [189, 131] width 6 height 6
click at [192, 132] on input "Select an option" at bounding box center [189, 131] width 6 height 6
click at [192, 146] on span "Select an option" at bounding box center [189, 148] width 6 height 6
click at [192, 146] on input "Select an option" at bounding box center [189, 148] width 6 height 6
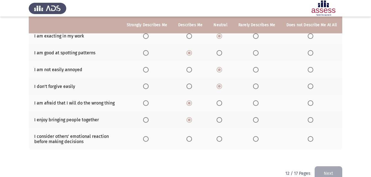
click at [149, 138] on span "Select an option" at bounding box center [146, 139] width 6 height 6
click at [149, 138] on input "Select an option" at bounding box center [146, 139] width 6 height 6
click at [338, 168] on button "Next" at bounding box center [329, 174] width 28 height 14
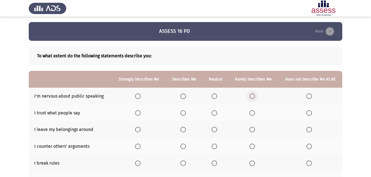
click at [254, 97] on span "Select an option" at bounding box center [252, 97] width 6 height 6
click at [254, 97] on input "Select an option" at bounding box center [252, 97] width 6 height 6
click at [215, 114] on span "Select an option" at bounding box center [215, 113] width 6 height 6
click at [215, 114] on input "Select an option" at bounding box center [215, 113] width 6 height 6
click at [250, 129] on span "Select an option" at bounding box center [252, 130] width 6 height 6
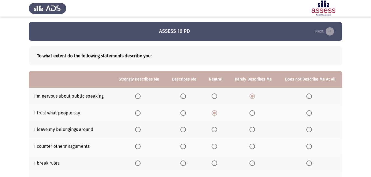
click at [250, 129] on input "Select an option" at bounding box center [252, 130] width 6 height 6
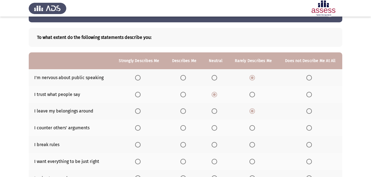
scroll to position [28, 0]
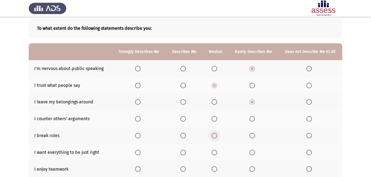
click at [215, 137] on span "Select an option" at bounding box center [215, 136] width 6 height 6
click at [215, 137] on input "Select an option" at bounding box center [215, 136] width 6 height 6
click at [215, 117] on span "Select an option" at bounding box center [215, 119] width 6 height 6
click at [215, 117] on input "Select an option" at bounding box center [215, 119] width 6 height 6
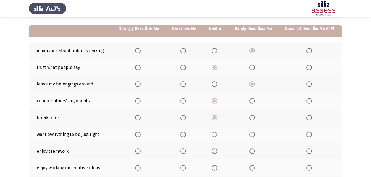
scroll to position [55, 0]
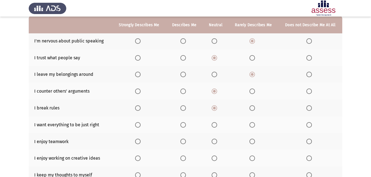
click at [141, 125] on span "Select an option" at bounding box center [138, 125] width 6 height 6
click at [141, 125] on input "Select an option" at bounding box center [138, 125] width 6 height 6
click at [138, 141] on span "Select an option" at bounding box center [138, 142] width 6 height 6
click at [138, 141] on input "Select an option" at bounding box center [138, 142] width 6 height 6
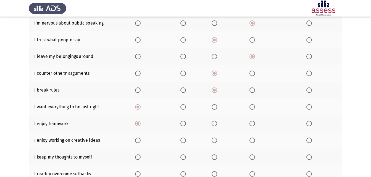
scroll to position [83, 0]
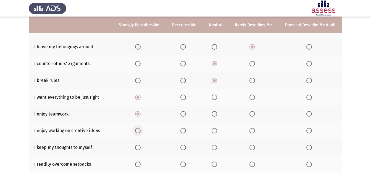
click at [143, 132] on label "Select an option" at bounding box center [139, 131] width 8 height 6
click at [141, 132] on input "Select an option" at bounding box center [138, 131] width 6 height 6
click at [184, 148] on span "Select an option" at bounding box center [183, 148] width 6 height 6
click at [184, 148] on input "Select an option" at bounding box center [183, 148] width 6 height 6
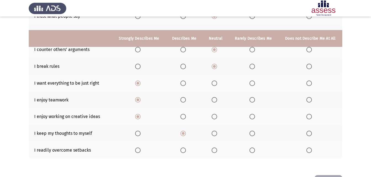
scroll to position [110, 0]
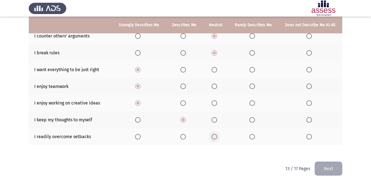
click at [215, 138] on span "Select an option" at bounding box center [215, 137] width 6 height 6
click at [215, 138] on input "Select an option" at bounding box center [215, 137] width 6 height 6
click at [323, 166] on button "Next" at bounding box center [329, 169] width 28 height 14
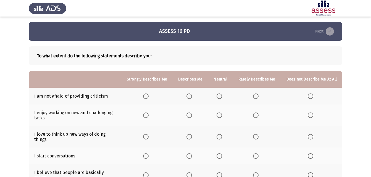
click at [258, 96] on span "Select an option" at bounding box center [256, 97] width 6 height 6
click at [258, 96] on input "Select an option" at bounding box center [256, 97] width 6 height 6
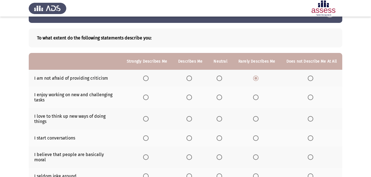
scroll to position [28, 0]
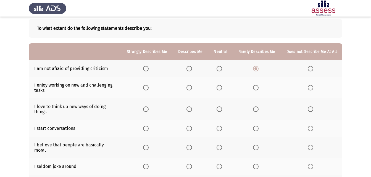
click at [149, 87] on span "Select an option" at bounding box center [146, 88] width 6 height 6
click at [149, 87] on input "Select an option" at bounding box center [146, 88] width 6 height 6
click at [191, 112] on span "Select an option" at bounding box center [189, 110] width 6 height 6
click at [191, 112] on input "Select an option" at bounding box center [189, 110] width 6 height 6
click at [190, 130] on span "Select an option" at bounding box center [189, 129] width 6 height 6
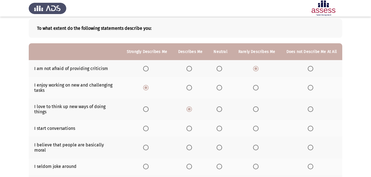
click at [190, 130] on input "Select an option" at bounding box center [189, 129] width 6 height 6
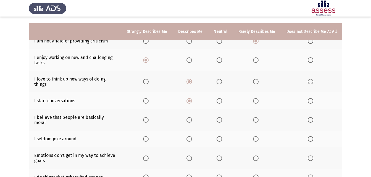
scroll to position [83, 0]
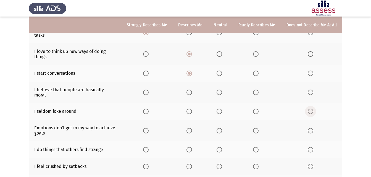
click at [310, 109] on span "Select an option" at bounding box center [311, 112] width 6 height 6
click at [310, 109] on input "Select an option" at bounding box center [311, 112] width 6 height 6
click at [220, 91] on span "Select an option" at bounding box center [220, 93] width 6 height 6
click at [220, 91] on input "Select an option" at bounding box center [220, 93] width 6 height 6
click at [219, 131] on span "Select an option" at bounding box center [219, 131] width 0 height 0
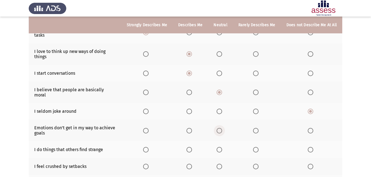
click at [221, 128] on input "Select an option" at bounding box center [220, 131] width 6 height 6
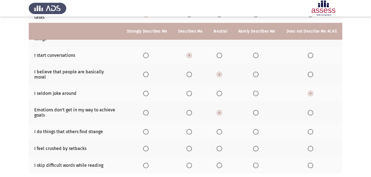
scroll to position [110, 0]
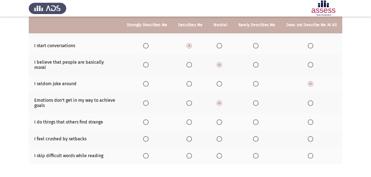
click at [192, 120] on span "Select an option" at bounding box center [189, 123] width 6 height 6
click at [192, 120] on input "Select an option" at bounding box center [189, 123] width 6 height 6
click at [149, 137] on span "Select an option" at bounding box center [146, 139] width 6 height 6
click at [149, 137] on input "Select an option" at bounding box center [146, 139] width 6 height 6
click at [258, 153] on span "Select an option" at bounding box center [256, 156] width 6 height 6
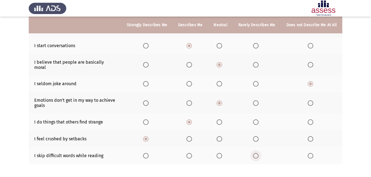
click at [258, 153] on input "Select an option" at bounding box center [256, 156] width 6 height 6
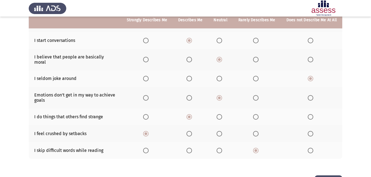
scroll to position [131, 0]
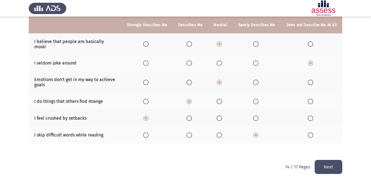
click at [330, 161] on button "Next" at bounding box center [329, 167] width 28 height 14
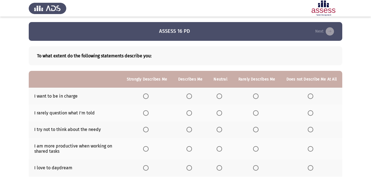
click at [191, 94] on span "Select an option" at bounding box center [189, 97] width 6 height 6
click at [191, 94] on input "Select an option" at bounding box center [189, 97] width 6 height 6
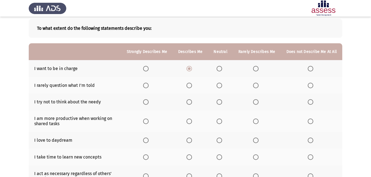
click at [258, 87] on span "Select an option" at bounding box center [256, 86] width 6 height 6
click at [258, 87] on input "Select an option" at bounding box center [256, 86] width 6 height 6
click at [258, 104] on span "Select an option" at bounding box center [256, 102] width 6 height 6
click at [258, 104] on input "Select an option" at bounding box center [256, 102] width 6 height 6
click at [221, 121] on span "Select an option" at bounding box center [220, 122] width 6 height 6
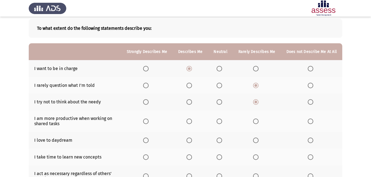
click at [221, 121] on input "Select an option" at bounding box center [220, 122] width 6 height 6
click at [192, 143] on span "Select an option" at bounding box center [189, 141] width 6 height 6
click at [192, 143] on input "Select an option" at bounding box center [189, 141] width 6 height 6
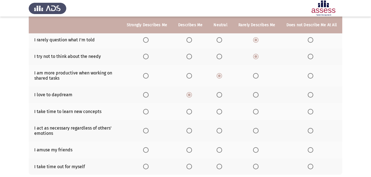
scroll to position [83, 0]
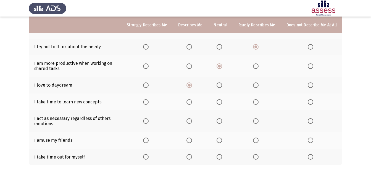
click at [144, 103] on th at bounding box center [146, 102] width 51 height 17
click at [151, 101] on label "Select an option" at bounding box center [147, 102] width 8 height 6
click at [149, 101] on input "Select an option" at bounding box center [146, 102] width 6 height 6
click at [189, 120] on span "Select an option" at bounding box center [189, 121] width 6 height 6
click at [189, 120] on input "Select an option" at bounding box center [189, 121] width 6 height 6
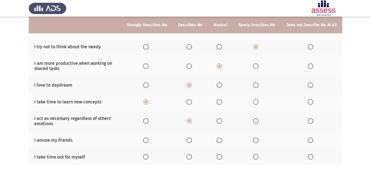
click at [189, 142] on span "Select an option" at bounding box center [189, 141] width 6 height 6
click at [189, 142] on input "Select an option" at bounding box center [189, 141] width 6 height 6
click at [149, 159] on span "Select an option" at bounding box center [146, 157] width 6 height 6
click at [149, 159] on input "Select an option" at bounding box center [146, 157] width 6 height 6
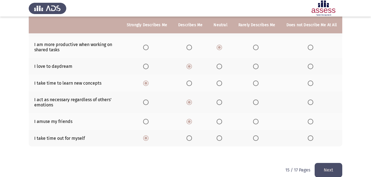
scroll to position [110, 0]
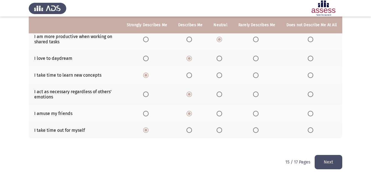
click at [333, 165] on button "Next" at bounding box center [329, 162] width 28 height 14
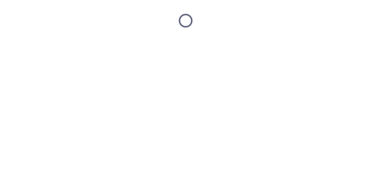
scroll to position [0, 0]
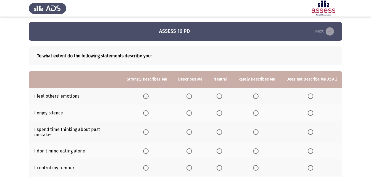
click at [149, 97] on span "Select an option" at bounding box center [146, 97] width 6 height 6
click at [149, 97] on input "Select an option" at bounding box center [146, 97] width 6 height 6
click at [222, 113] on span "Select an option" at bounding box center [220, 113] width 6 height 6
click at [222, 113] on input "Select an option" at bounding box center [220, 113] width 6 height 6
click at [149, 131] on span "Select an option" at bounding box center [146, 133] width 6 height 6
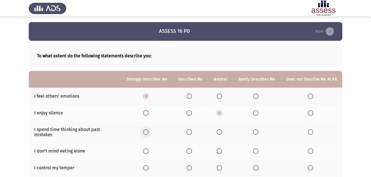
click at [149, 131] on input "Select an option" at bounding box center [146, 133] width 6 height 6
click at [192, 149] on span "Select an option" at bounding box center [189, 152] width 6 height 6
click at [192, 149] on input "Select an option" at bounding box center [189, 152] width 6 height 6
click at [148, 165] on span "Select an option" at bounding box center [146, 168] width 6 height 6
click at [148, 165] on input "Select an option" at bounding box center [146, 168] width 6 height 6
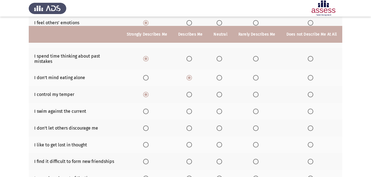
scroll to position [83, 0]
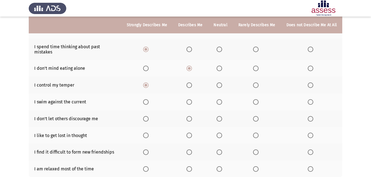
click at [221, 99] on span "Select an option" at bounding box center [220, 102] width 6 height 6
click at [221, 99] on input "Select an option" at bounding box center [220, 102] width 6 height 6
click at [192, 116] on span "Select an option" at bounding box center [189, 119] width 6 height 6
click at [192, 116] on input "Select an option" at bounding box center [189, 119] width 6 height 6
click at [192, 133] on span "Select an option" at bounding box center [189, 136] width 6 height 6
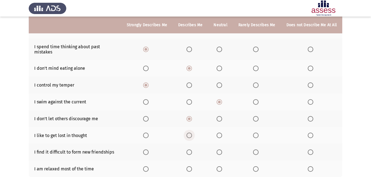
click at [192, 133] on input "Select an option" at bounding box center [189, 136] width 6 height 6
click at [312, 150] on span "Select an option" at bounding box center [311, 153] width 6 height 6
click at [312, 150] on input "Select an option" at bounding box center [311, 153] width 6 height 6
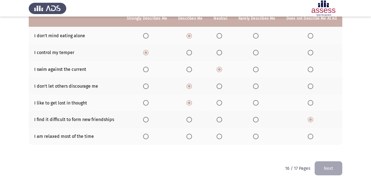
scroll to position [117, 0]
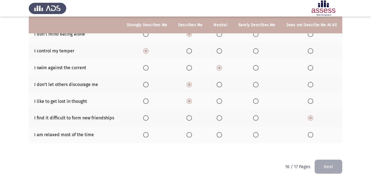
click at [149, 132] on span "Select an option" at bounding box center [146, 135] width 6 height 6
click at [149, 132] on input "Select an option" at bounding box center [146, 135] width 6 height 6
click at [334, 162] on button "Next" at bounding box center [329, 167] width 28 height 14
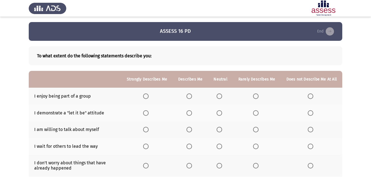
click at [190, 96] on span "Select an option" at bounding box center [189, 97] width 6 height 6
click at [190, 96] on input "Select an option" at bounding box center [189, 97] width 6 height 6
click at [149, 114] on span "Select an option" at bounding box center [146, 113] width 6 height 6
click at [149, 114] on input "Select an option" at bounding box center [146, 113] width 6 height 6
click at [149, 131] on span "Select an option" at bounding box center [146, 130] width 6 height 6
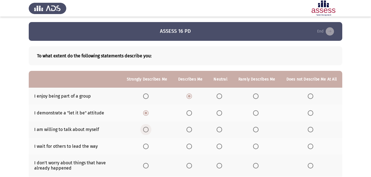
click at [149, 131] on input "Select an option" at bounding box center [146, 130] width 6 height 6
click at [224, 146] on label "Select an option" at bounding box center [221, 147] width 8 height 6
click at [222, 146] on input "Select an option" at bounding box center [220, 147] width 6 height 6
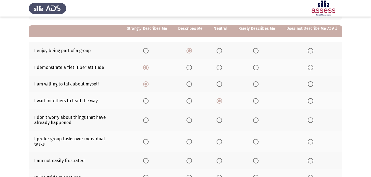
scroll to position [55, 0]
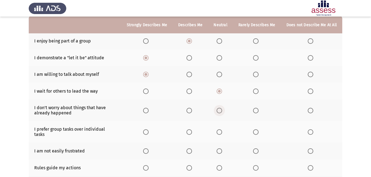
click at [221, 113] on span "Select an option" at bounding box center [220, 111] width 6 height 6
click at [221, 113] on input "Select an option" at bounding box center [220, 111] width 6 height 6
click at [224, 130] on label "Select an option" at bounding box center [221, 133] width 8 height 6
click at [222, 130] on input "Select an option" at bounding box center [220, 133] width 6 height 6
click at [259, 149] on span "Select an option" at bounding box center [256, 152] width 6 height 6
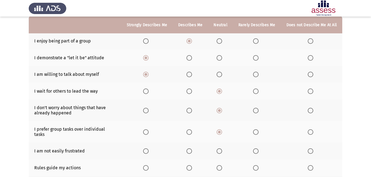
click at [259, 149] on input "Select an option" at bounding box center [256, 152] width 6 height 6
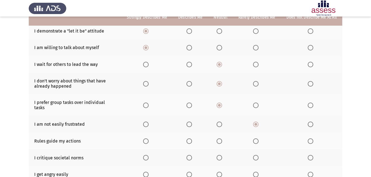
scroll to position [83, 0]
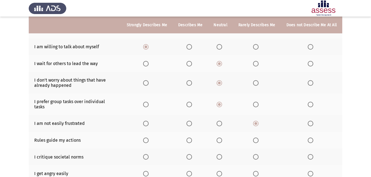
click at [192, 138] on span "Select an option" at bounding box center [189, 141] width 6 height 6
click at [192, 138] on input "Select an option" at bounding box center [189, 141] width 6 height 6
click at [222, 154] on span "Select an option" at bounding box center [220, 157] width 6 height 6
click at [222, 154] on input "Select an option" at bounding box center [220, 157] width 6 height 6
click at [255, 171] on span "Select an option" at bounding box center [256, 174] width 6 height 6
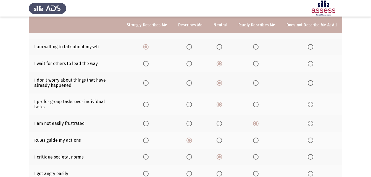
click at [255, 171] on input "Select an option" at bounding box center [256, 174] width 6 height 6
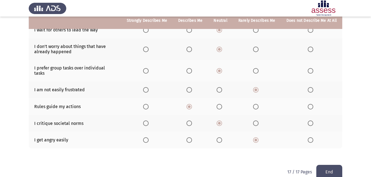
scroll to position [122, 0]
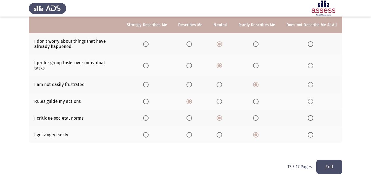
click at [327, 160] on button "End" at bounding box center [329, 167] width 26 height 14
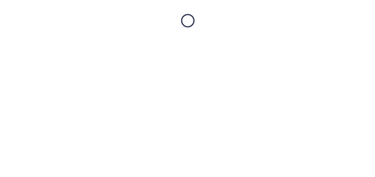
scroll to position [0, 0]
